Goal: Use online tool/utility: Utilize a website feature to perform a specific function

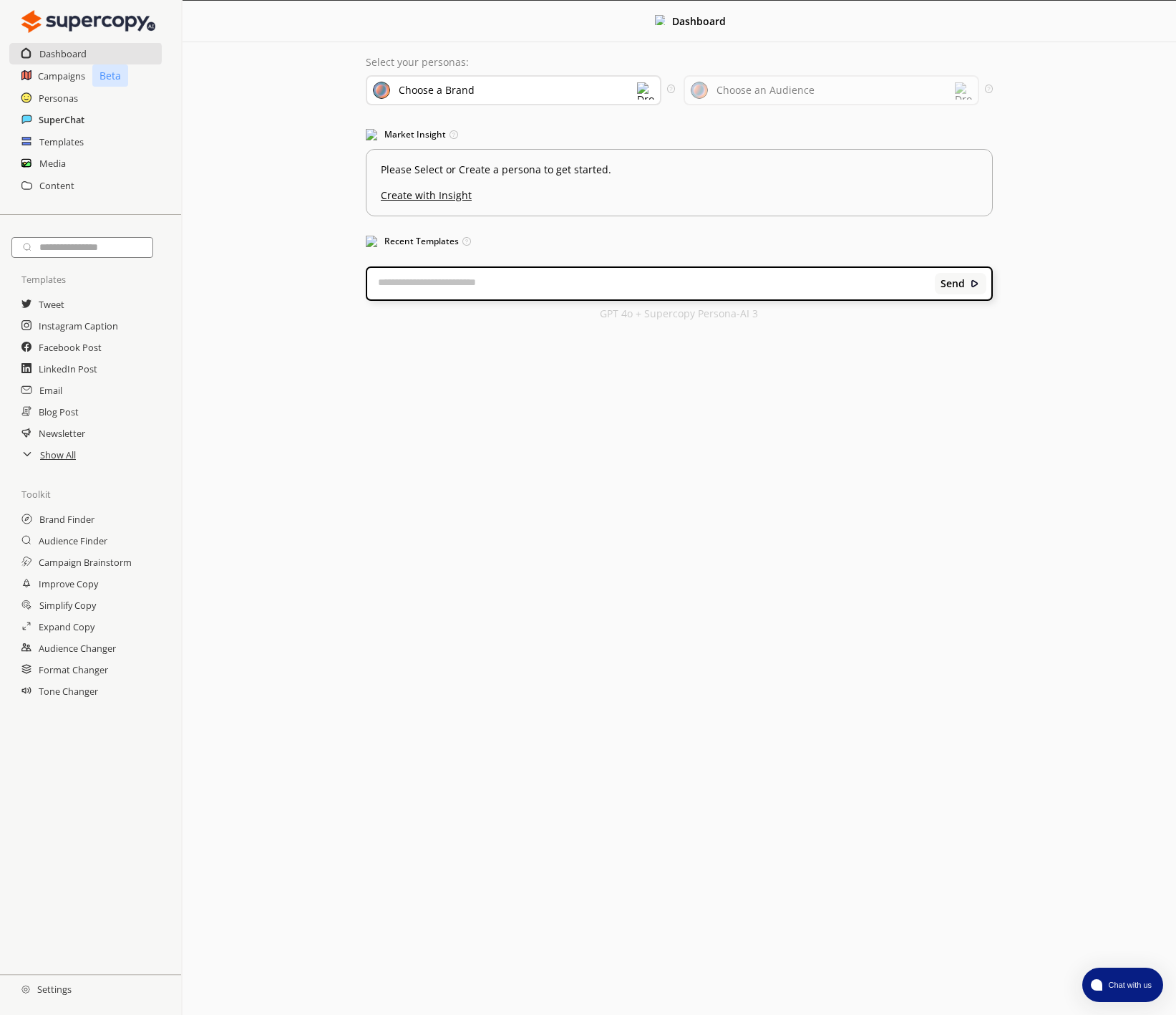
click at [72, 126] on h2 "SuperChat" at bounding box center [61, 119] width 46 height 21
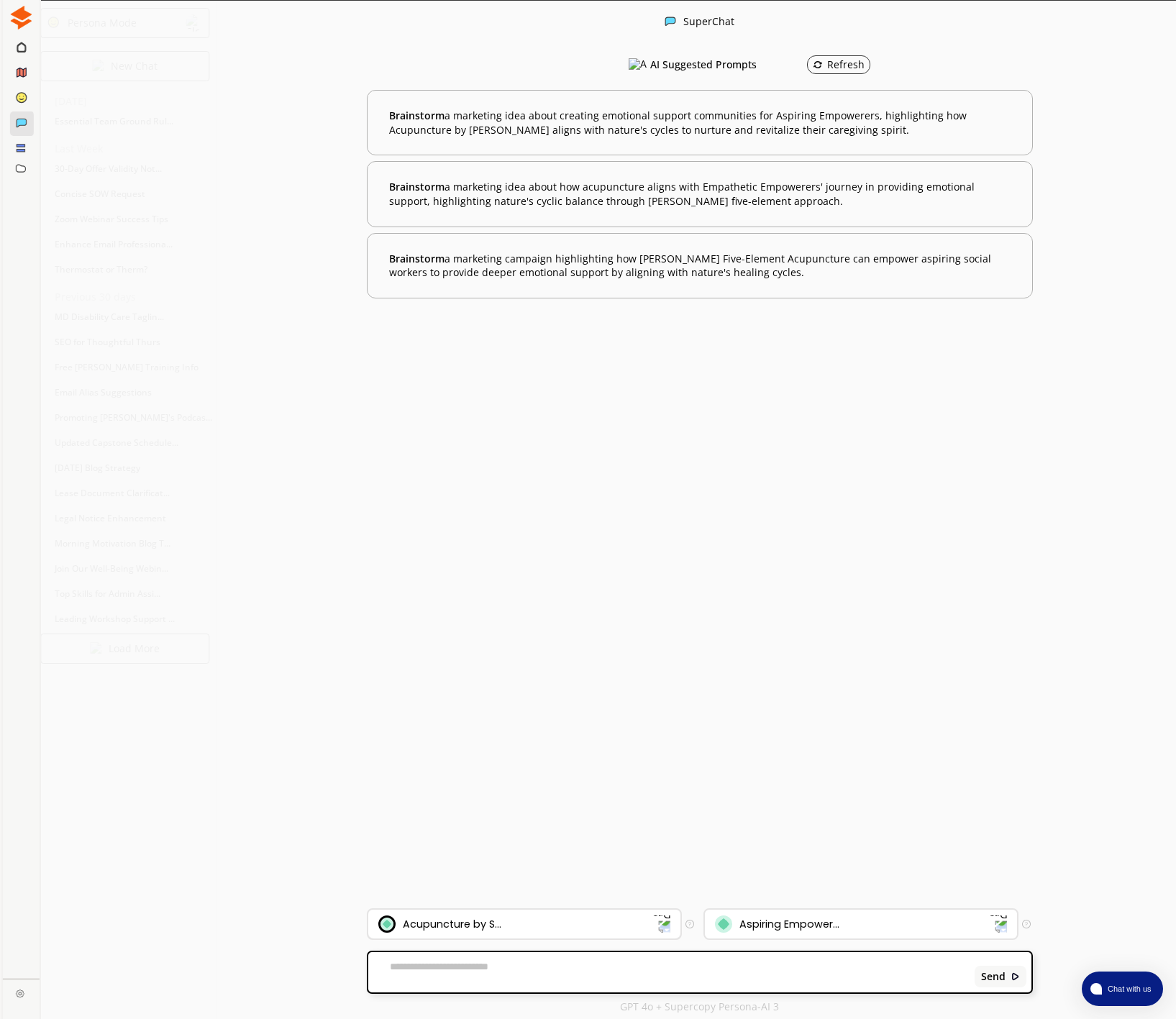
click at [434, 931] on div "Acupuncture by S..." at bounding box center [515, 923] width 275 height 17
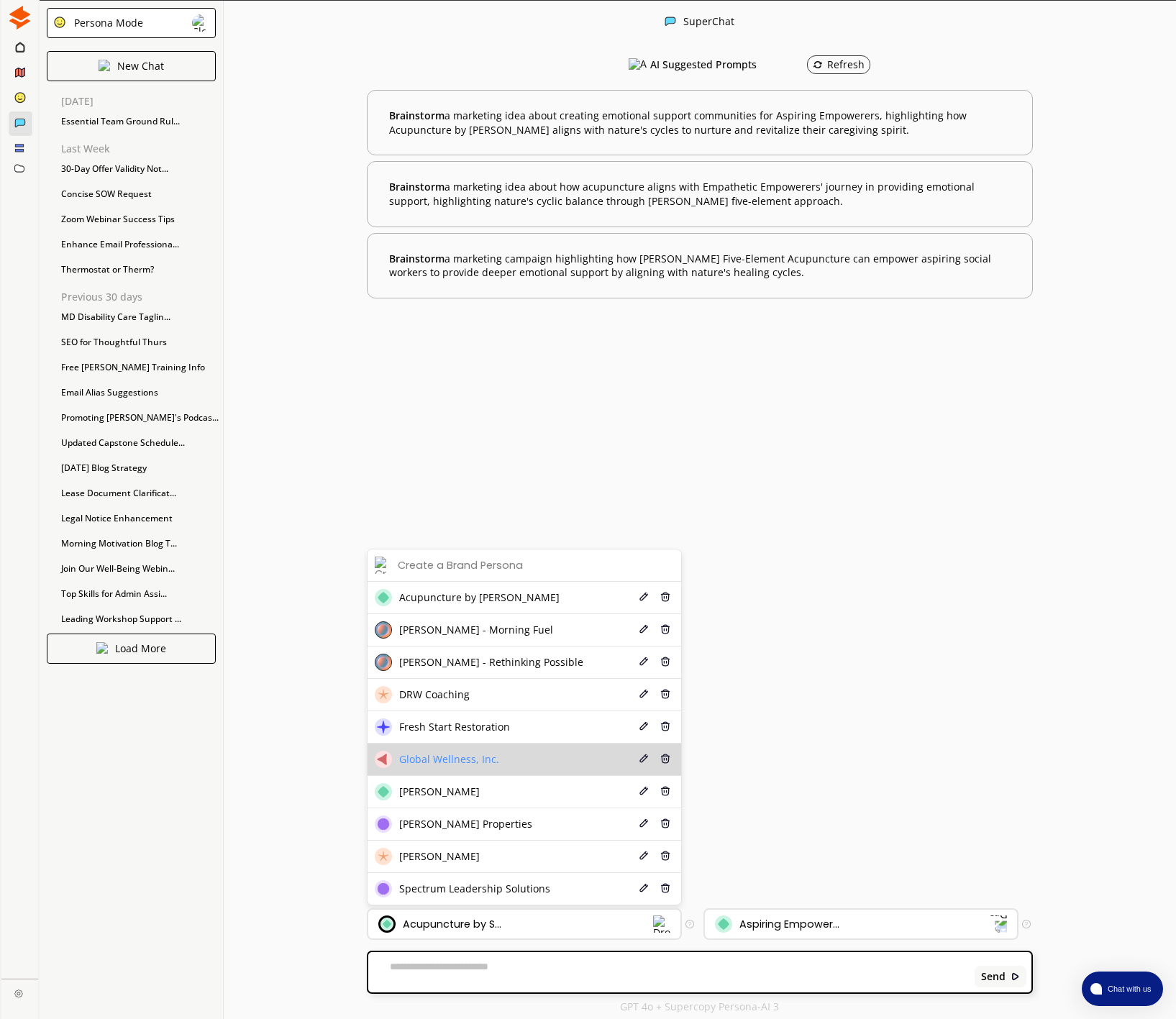
click at [449, 766] on div "Global Wellness, Inc." at bounding box center [437, 759] width 125 height 17
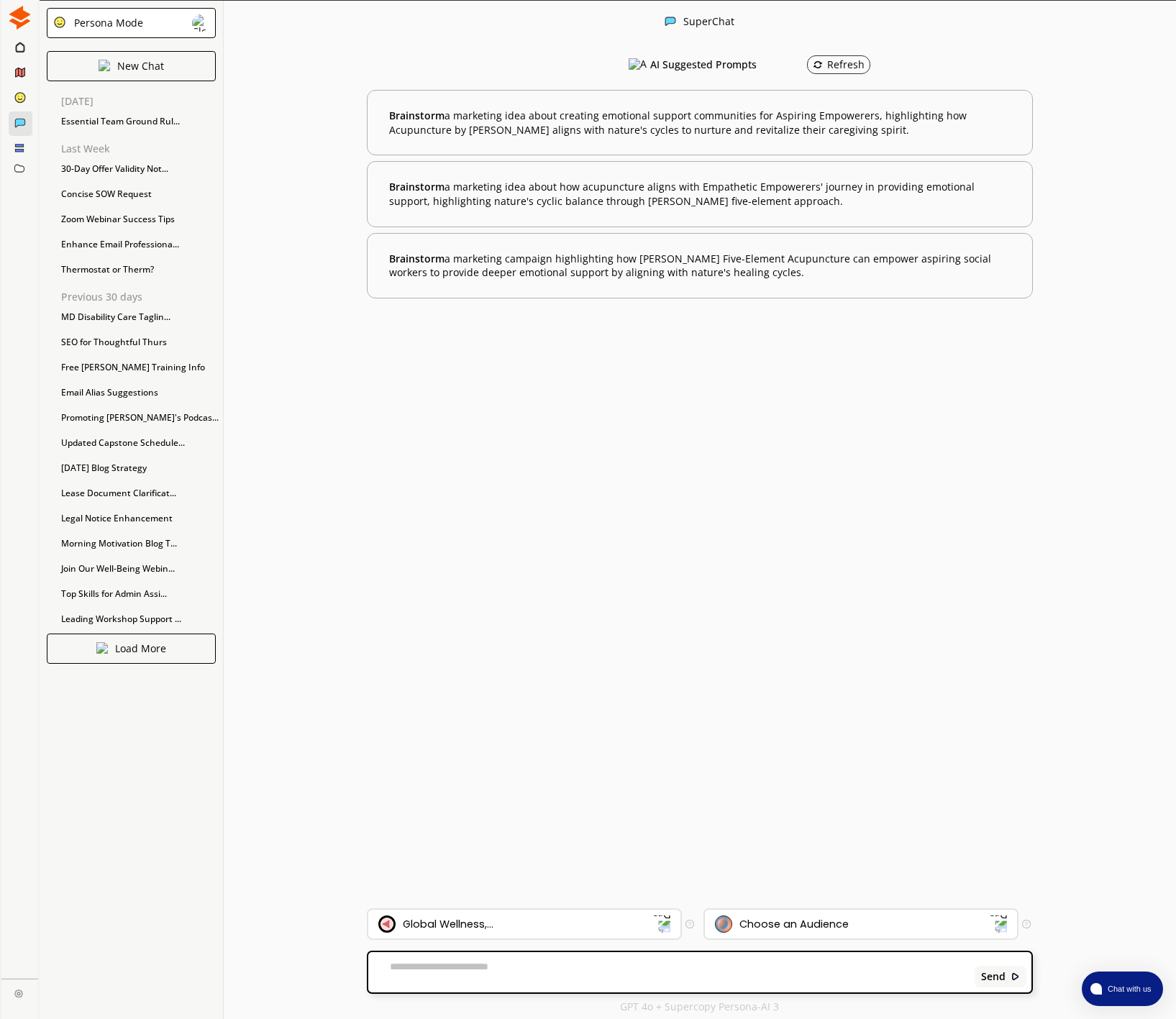
click at [462, 967] on textarea at bounding box center [669, 971] width 602 height 23
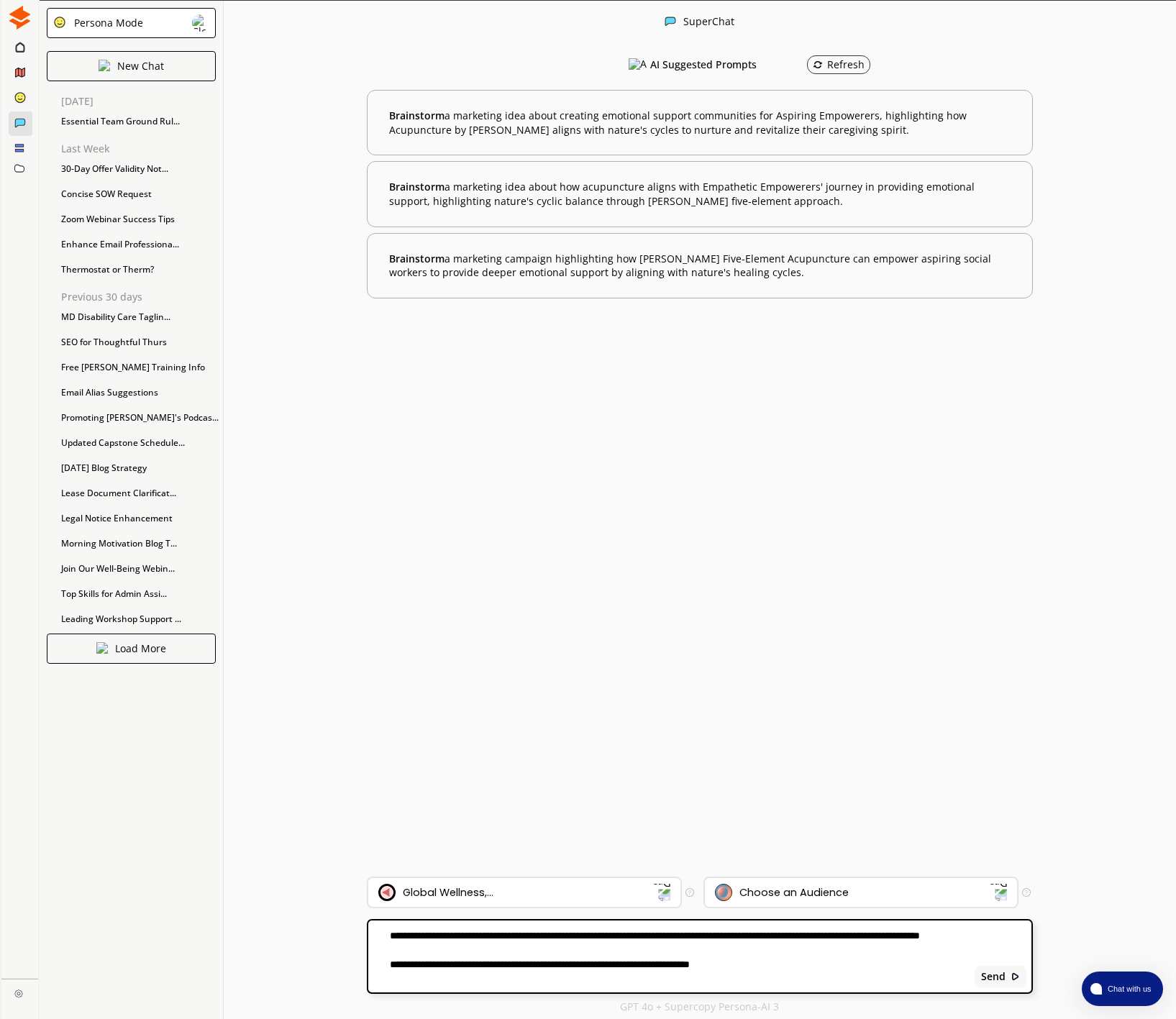
type textarea "**********"
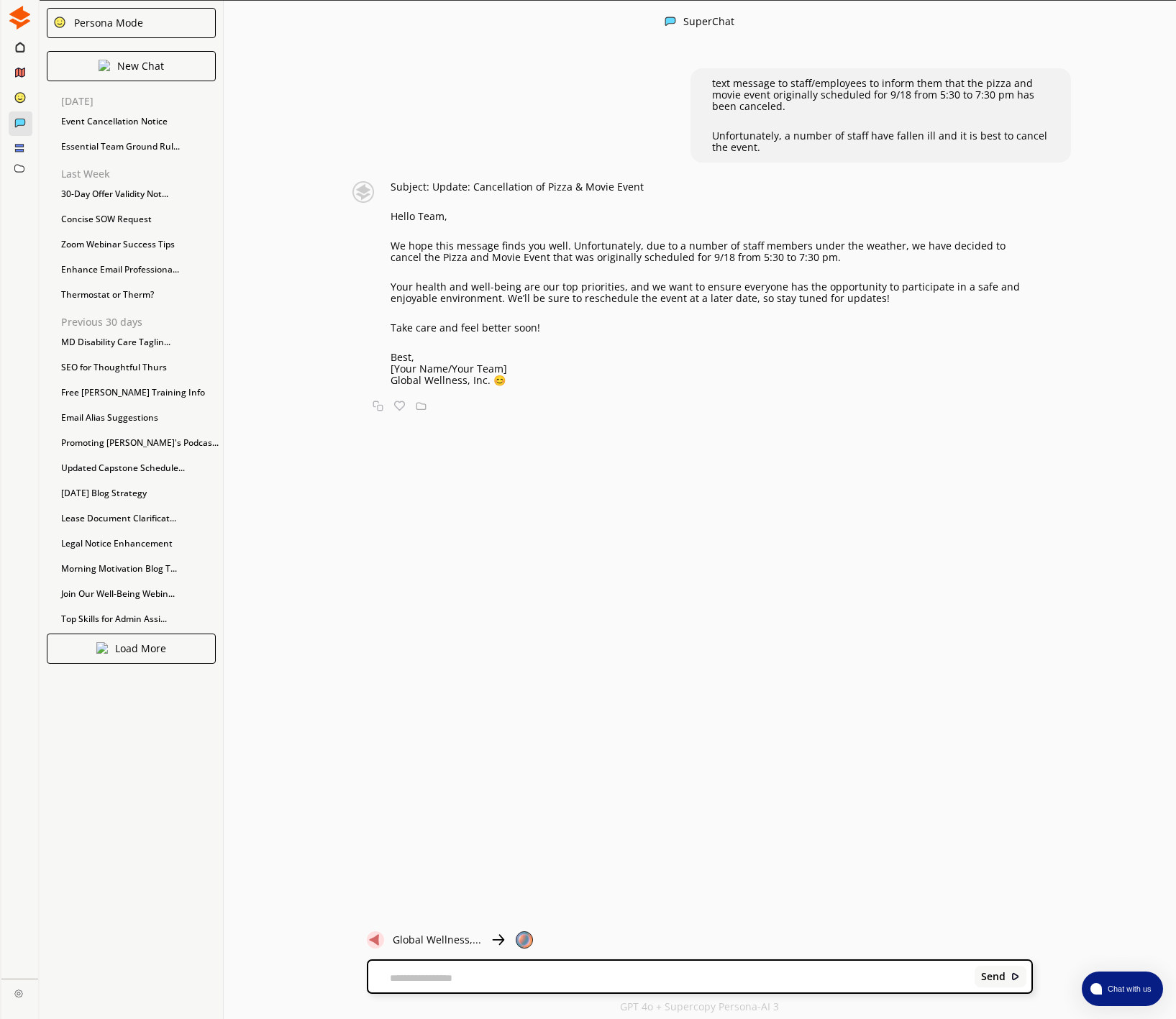
click at [397, 216] on p "Hello Team," at bounding box center [712, 216] width 642 height 11
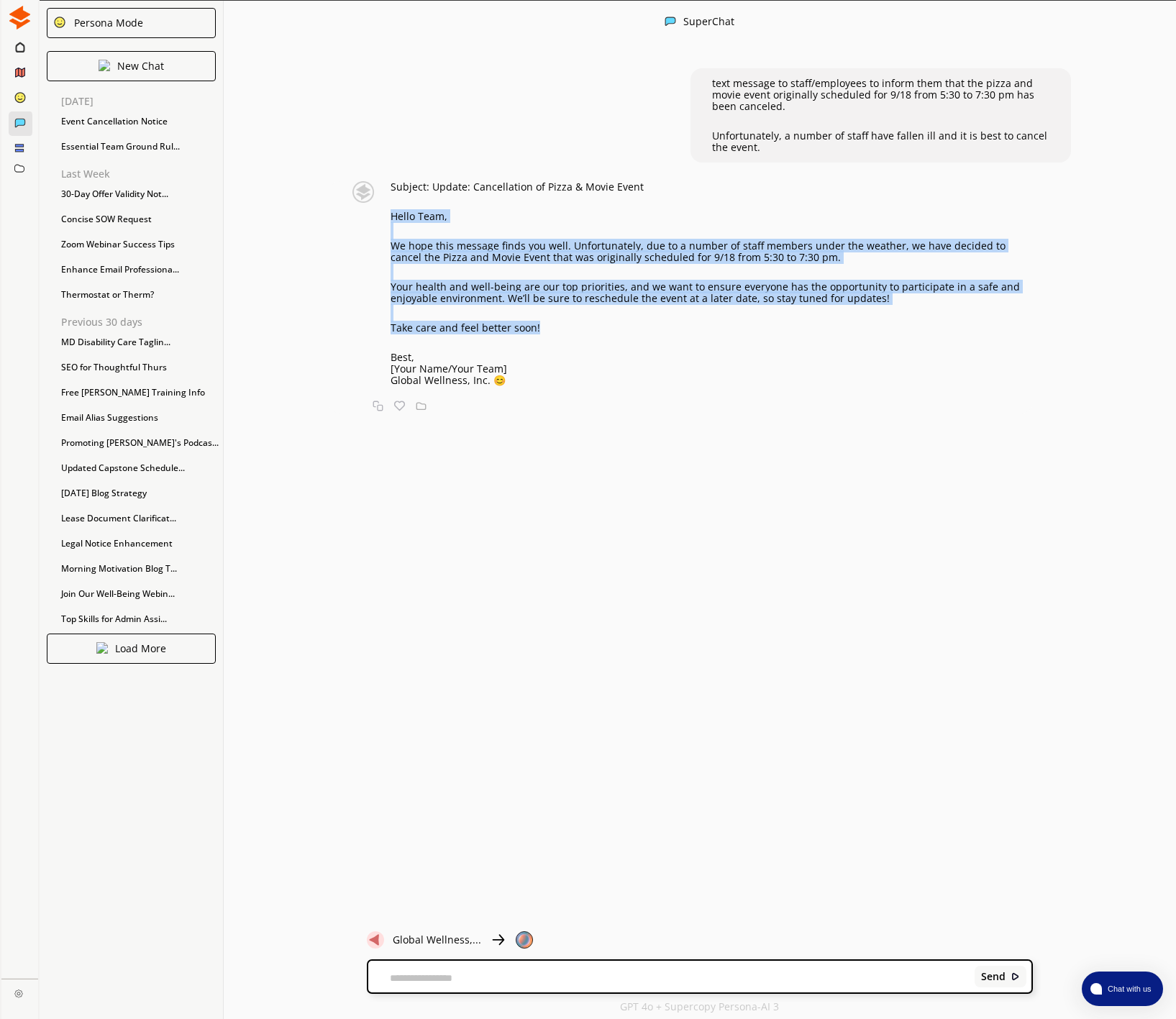
drag, startPoint x: 394, startPoint y: 215, endPoint x: 546, endPoint y: 328, distance: 189.4
click at [546, 328] on div "Subject: Update: Cancellation of Pizza & Movie Event Hello Team, We hope this m…" at bounding box center [712, 283] width 642 height 205
copy div "Hello Team, We hope this message finds you well. Unfortunately, due to a number…"
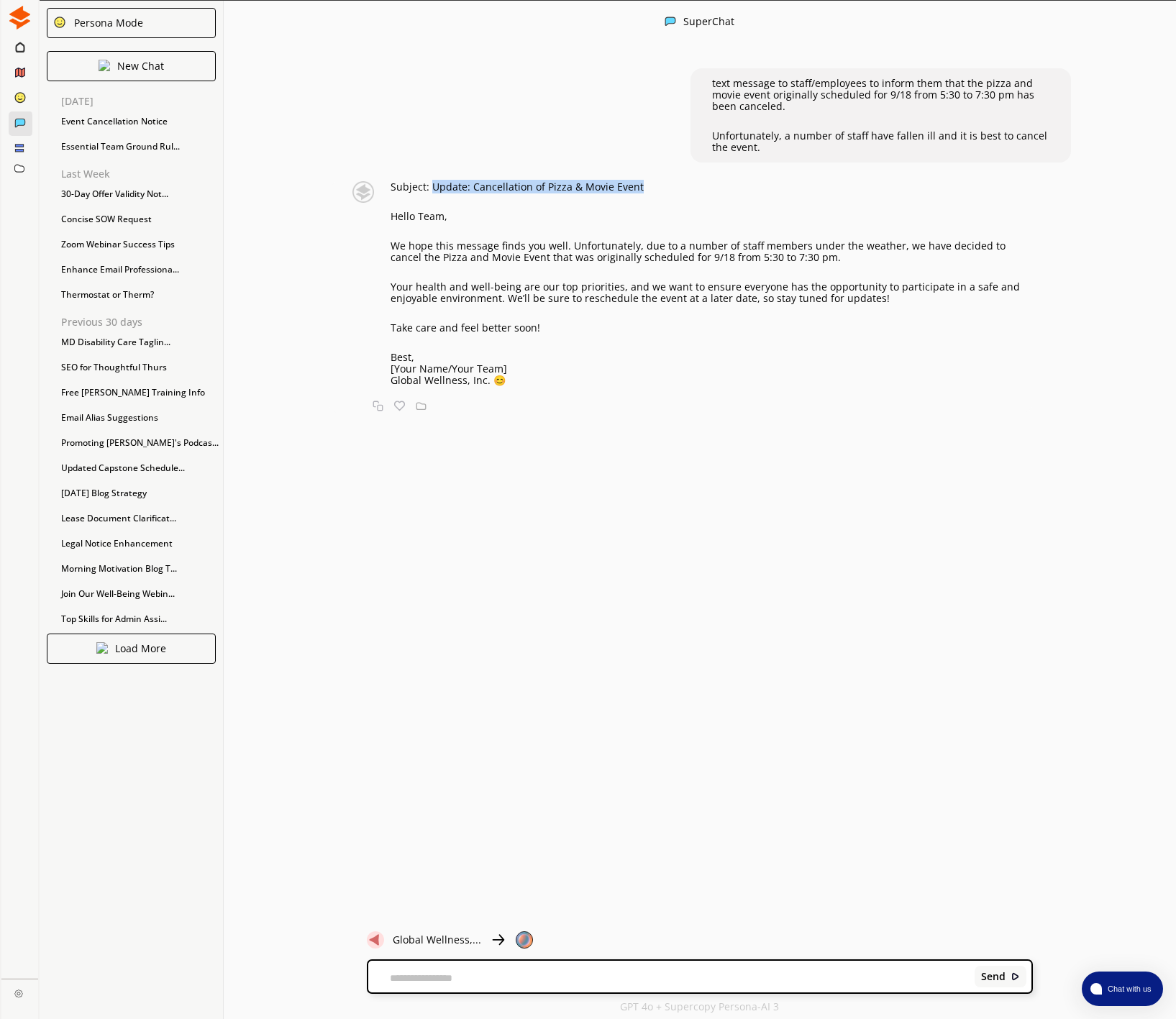
drag, startPoint x: 434, startPoint y: 187, endPoint x: 656, endPoint y: 193, distance: 222.1
click at [642, 185] on p "Subject: Update: Cancellation of Pizza & Movie Event" at bounding box center [712, 187] width 642 height 11
copy p "Update: Cancellation of Pizza & Movie Event"
click at [396, 246] on p "We hope this message finds you well. Unfortunately, due to a number of staff me…" at bounding box center [712, 251] width 642 height 23
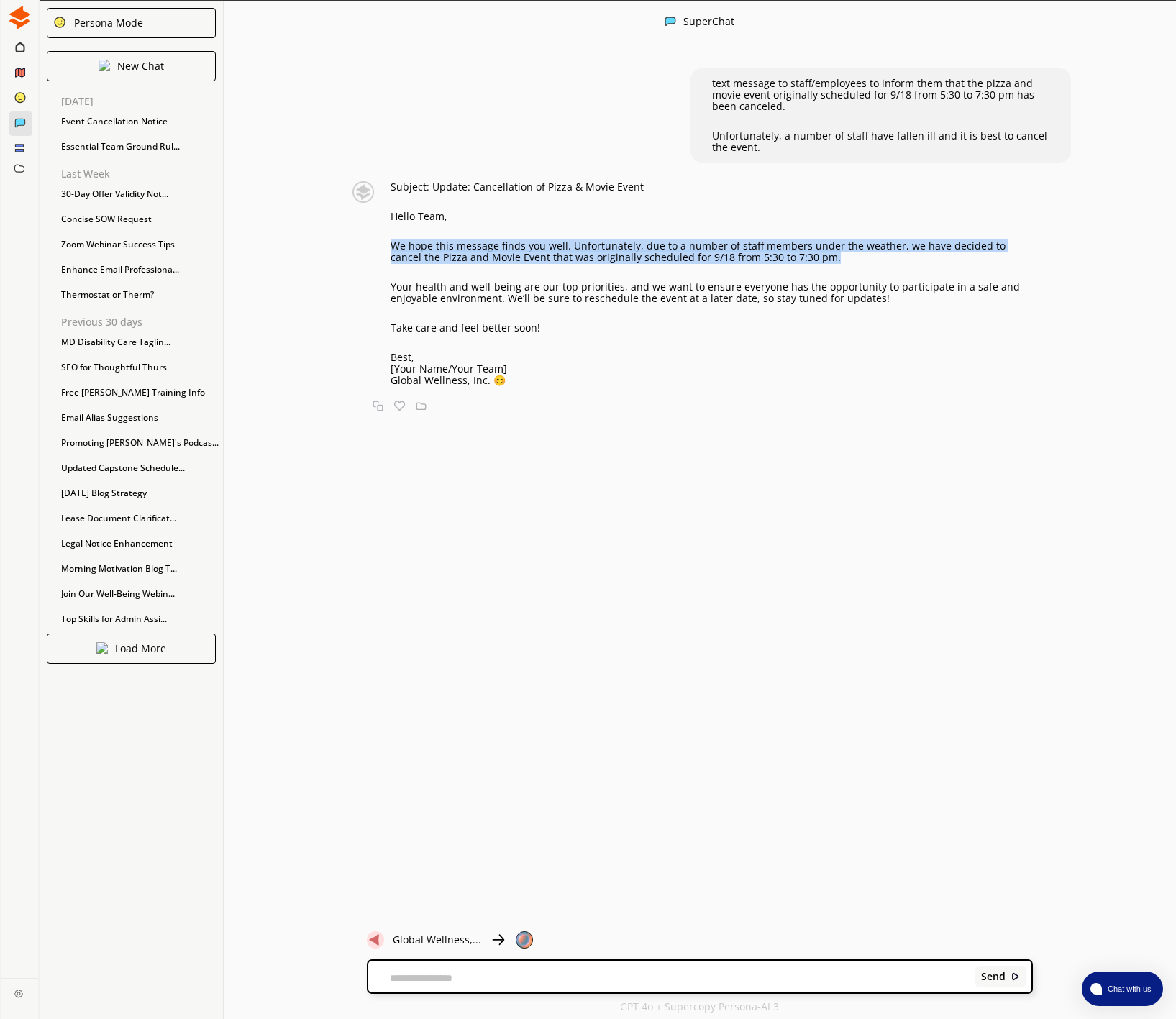
drag, startPoint x: 393, startPoint y: 245, endPoint x: 798, endPoint y: 254, distance: 405.1
click at [798, 254] on p "We hope this message finds you well. Unfortunately, due to a number of staff me…" at bounding box center [712, 251] width 642 height 23
copy p "We hope this message finds you well. Unfortunately, due to a number of staff me…"
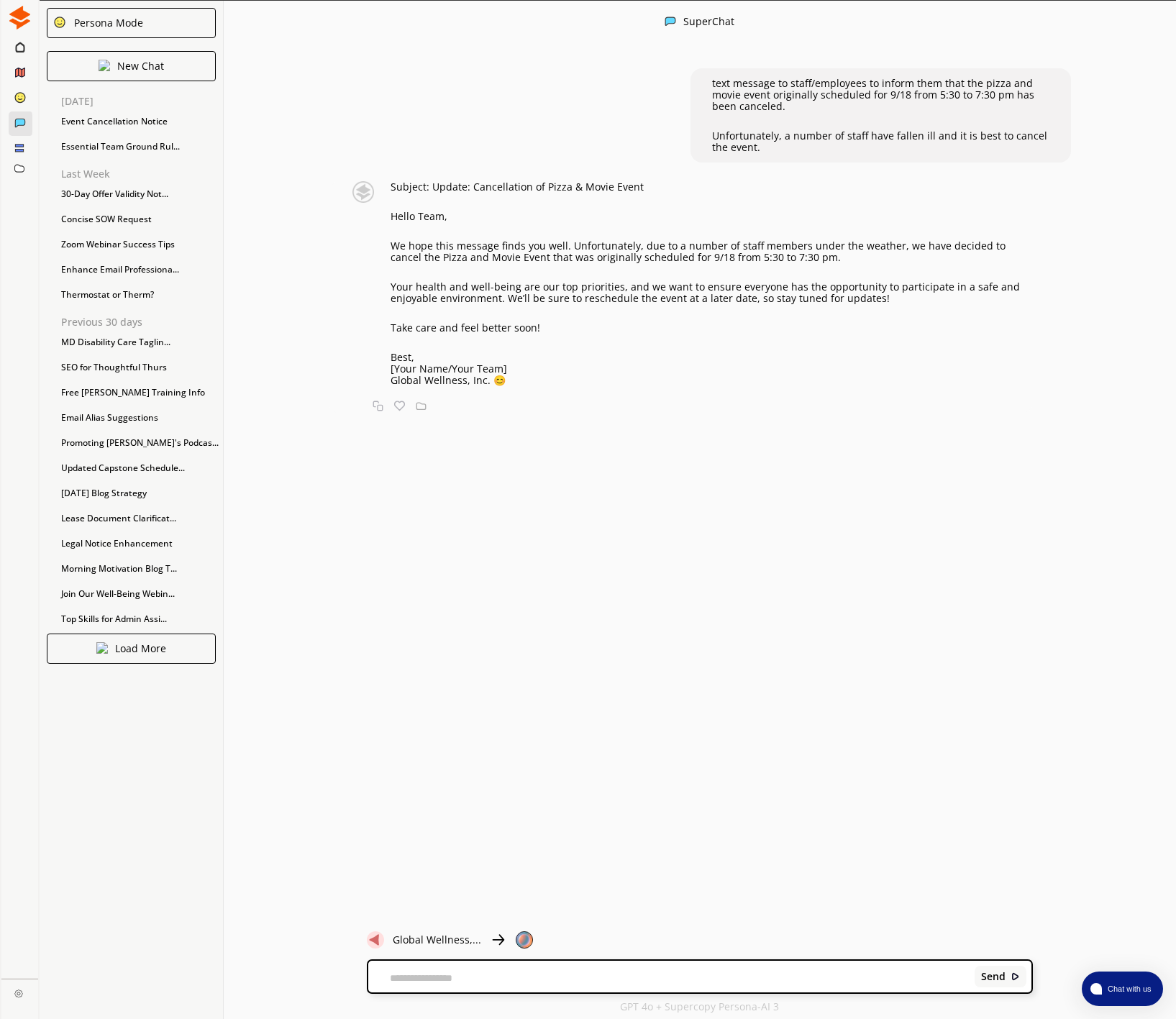
click at [438, 306] on div "Subject: Update: Cancellation of Pizza & Movie Event Hello Team, We hope this m…" at bounding box center [712, 283] width 642 height 205
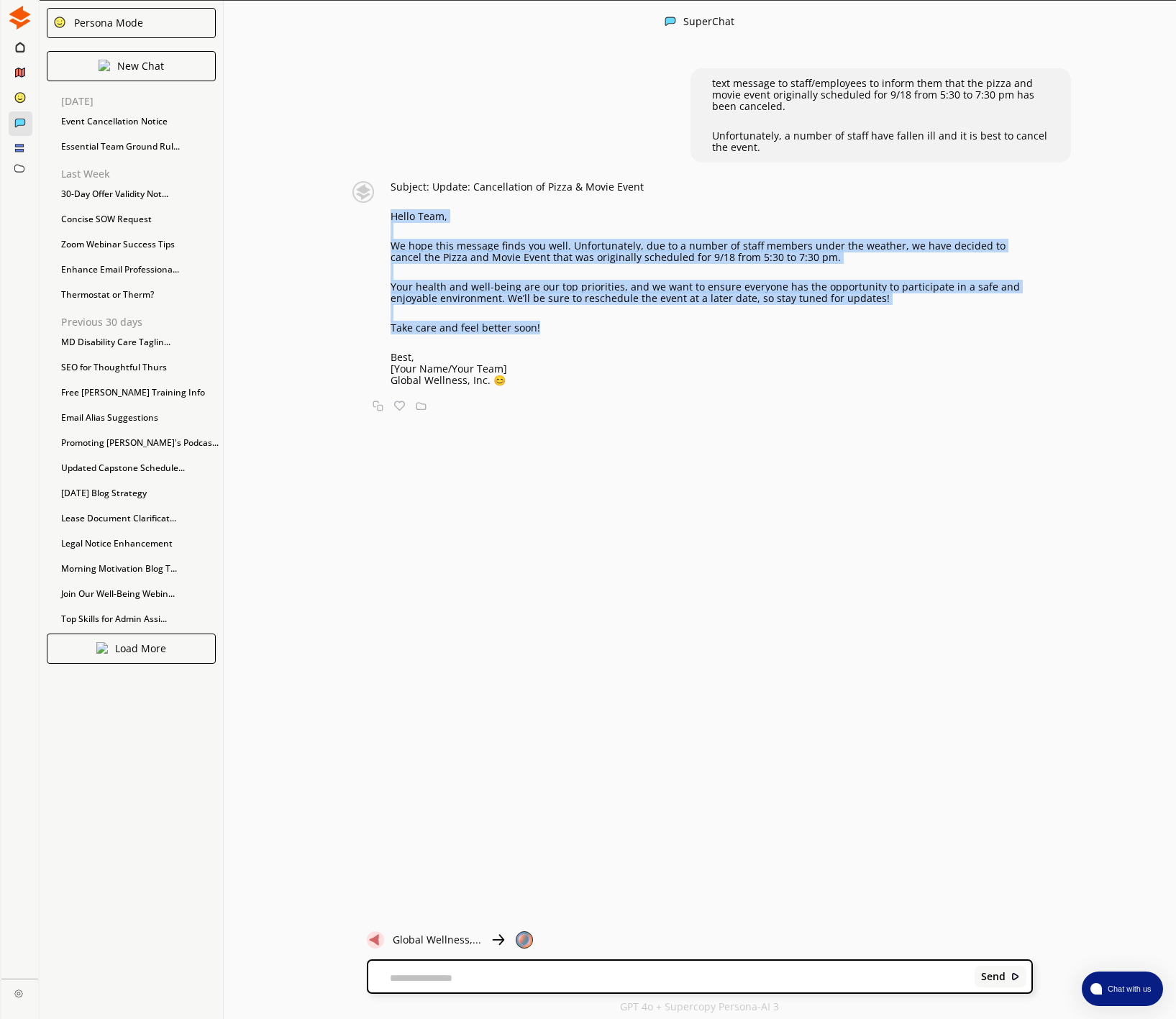
drag, startPoint x: 395, startPoint y: 214, endPoint x: 542, endPoint y: 322, distance: 182.4
click at [542, 323] on div "Subject: Update: Cancellation of Pizza & Movie Event Hello Team, We hope this m…" at bounding box center [712, 283] width 642 height 205
copy div "Hello Team, We hope this message finds you well. Unfortunately, due to a number…"
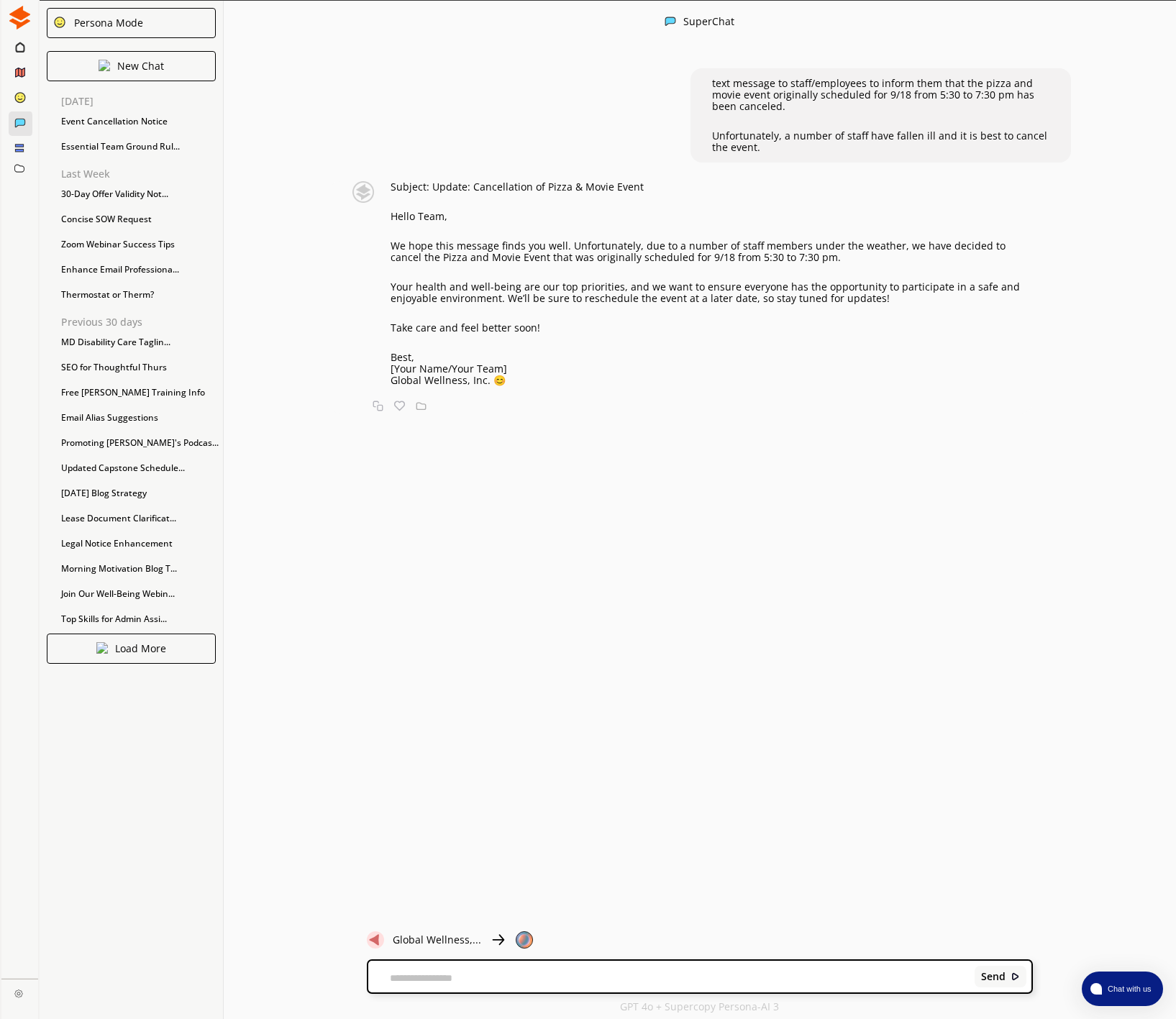
click at [380, 967] on div "Send" at bounding box center [700, 976] width 664 height 32
drag, startPoint x: 385, startPoint y: 971, endPoint x: 391, endPoint y: 951, distance: 20.9
click at [385, 969] on div "Send" at bounding box center [700, 976] width 664 height 32
drag, startPoint x: 405, startPoint y: 961, endPoint x: 402, endPoint y: 973, distance: 12.4
click at [405, 963] on div "Send" at bounding box center [700, 976] width 664 height 32
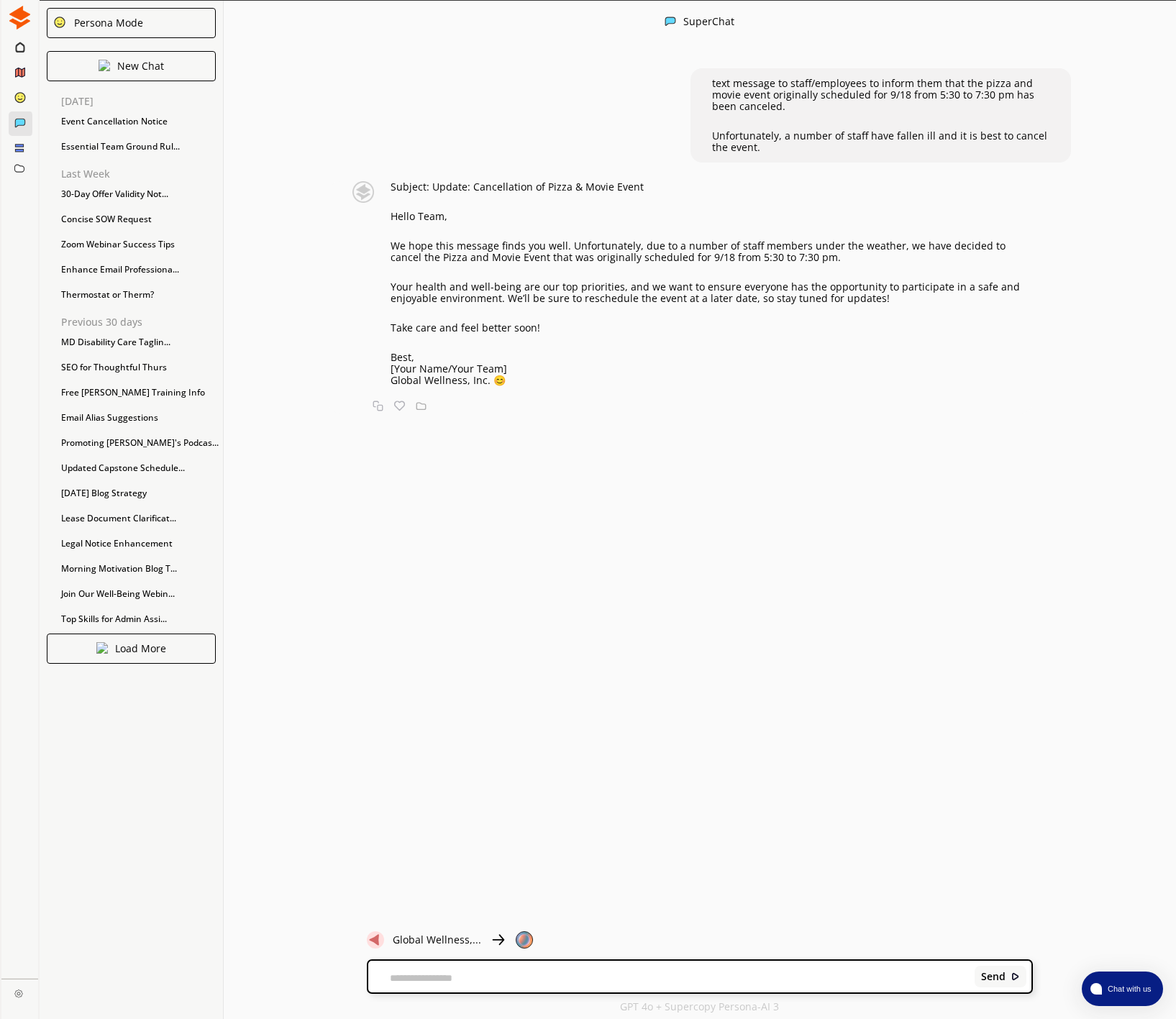
click at [402, 976] on textarea at bounding box center [669, 977] width 602 height 11
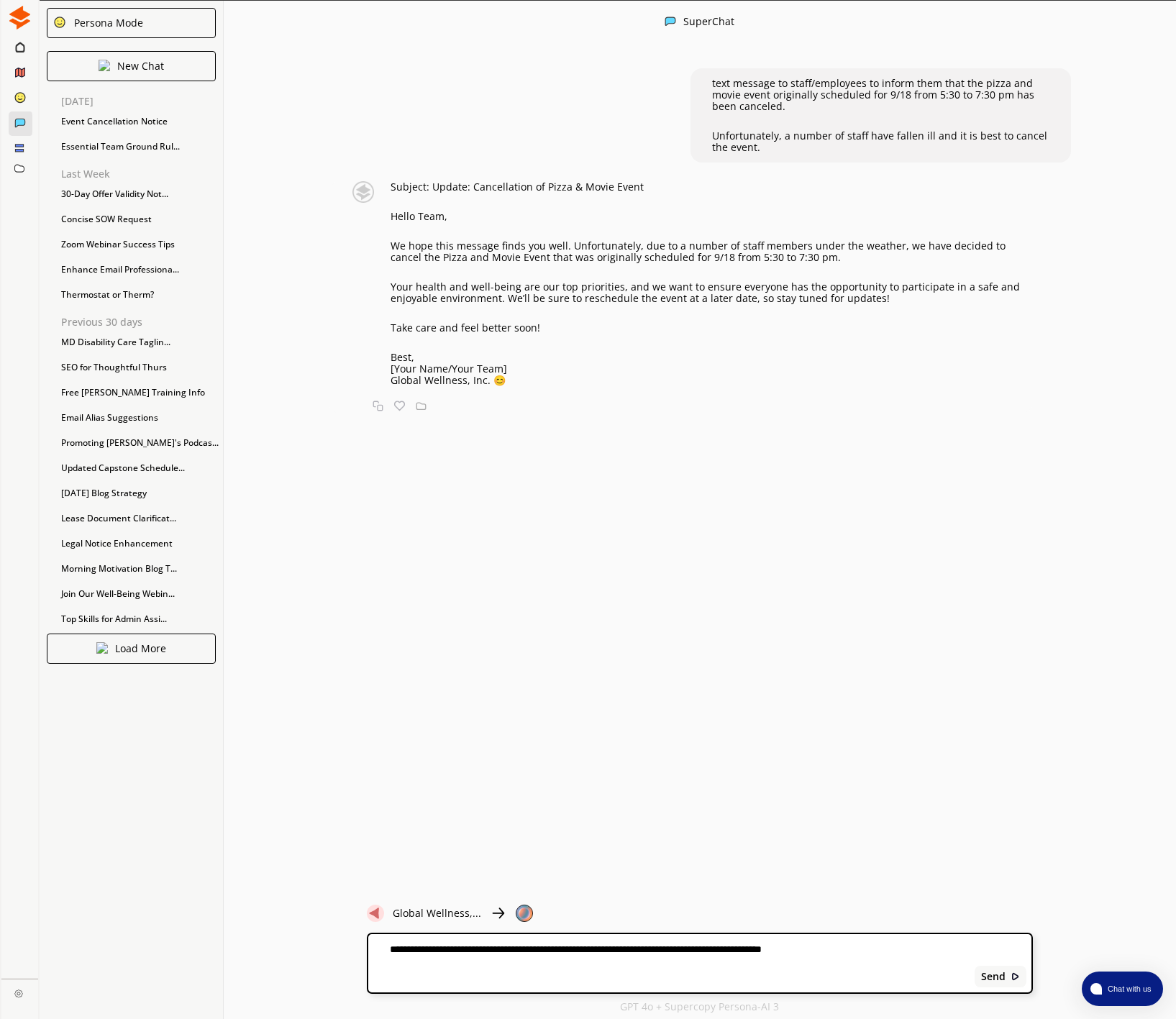
paste textarea "**********"
type textarea "**********"
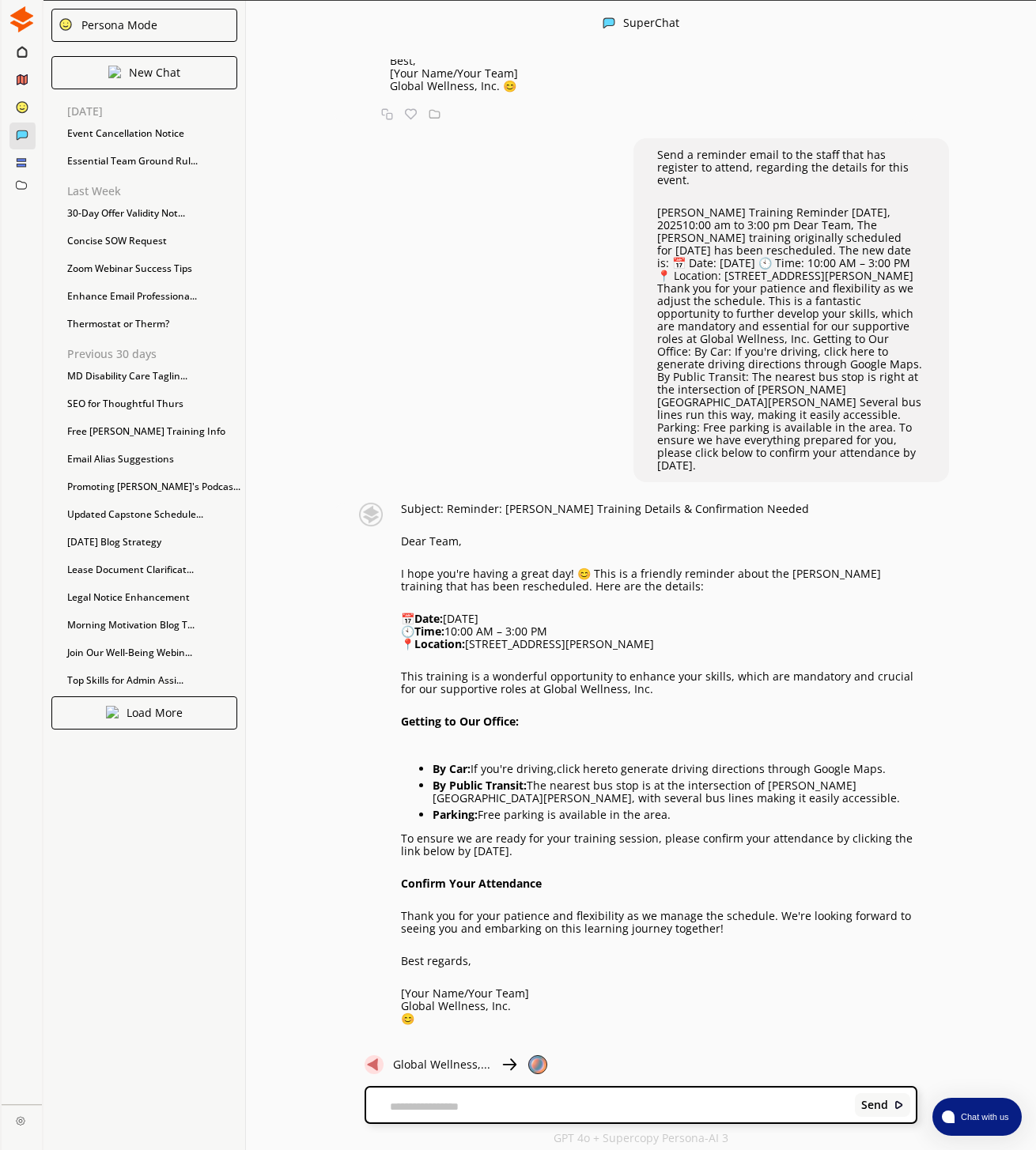
scroll to position [1, 0]
type textarea "*"
type textarea "**********"
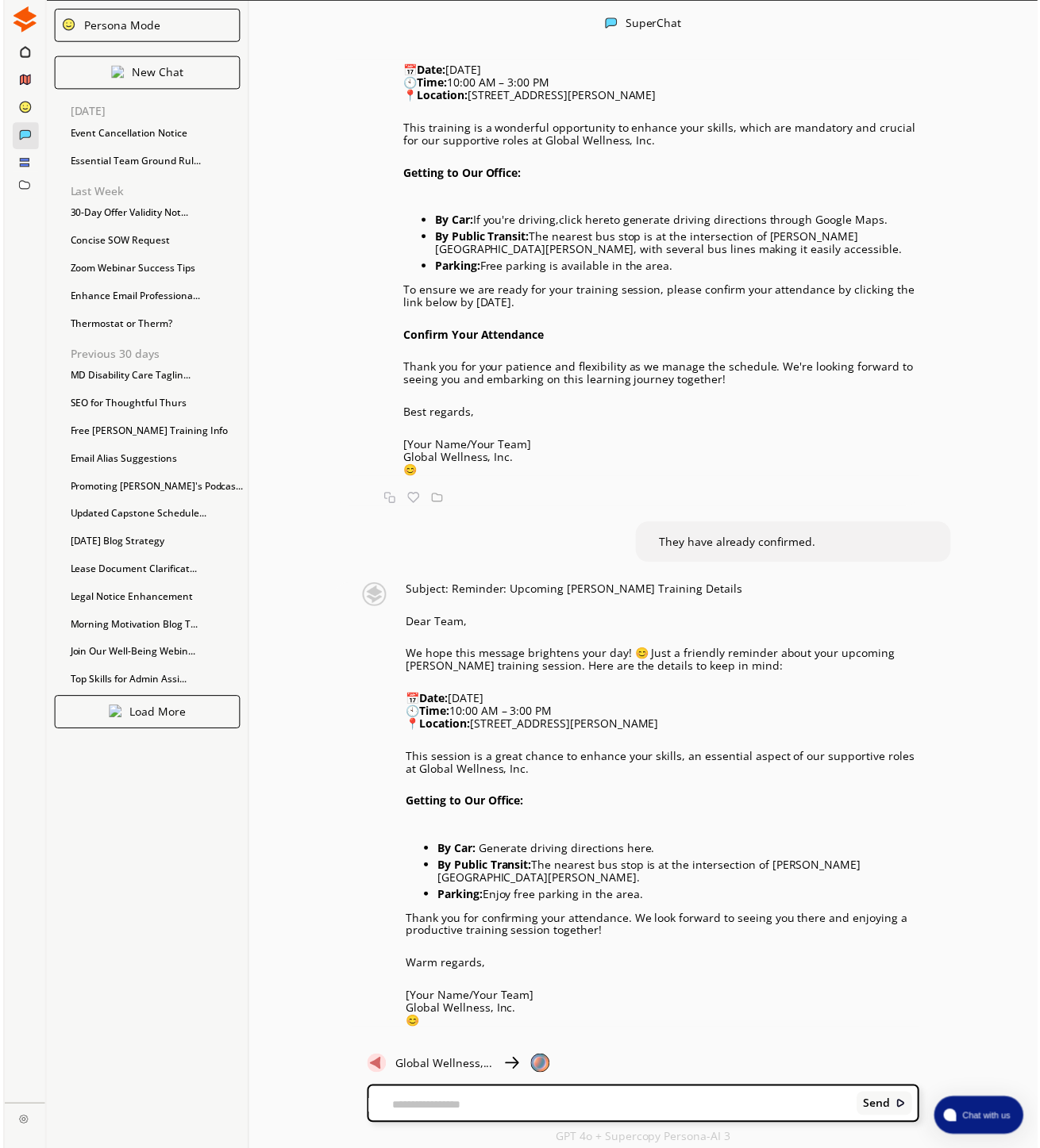
scroll to position [0, 0]
